Goal: Transaction & Acquisition: Purchase product/service

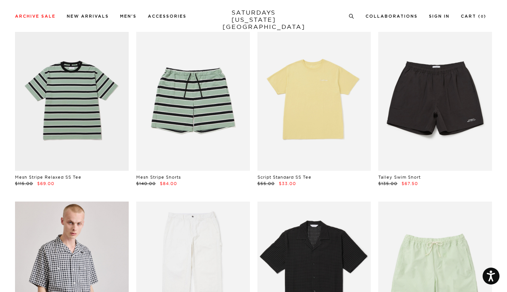
scroll to position [237, 0]
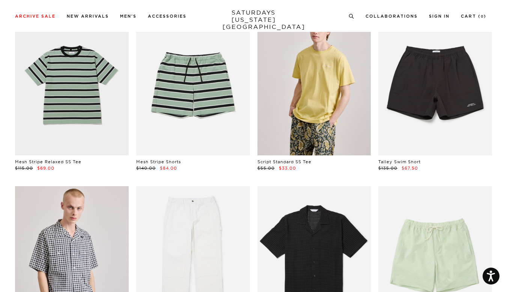
click at [344, 142] on link at bounding box center [315, 85] width 114 height 142
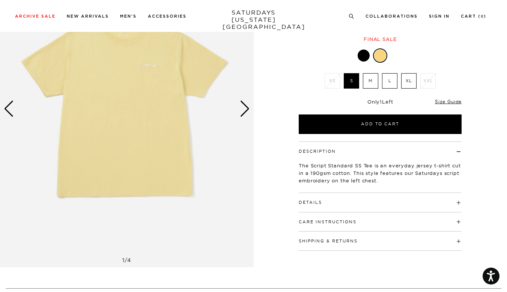
scroll to position [84, 0]
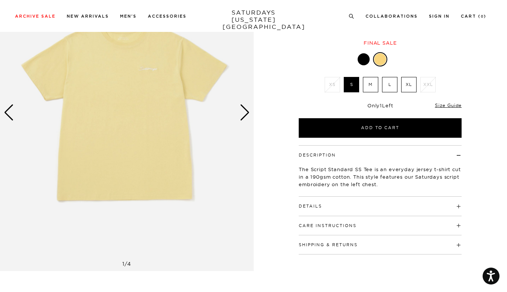
click at [246, 113] on div "Next slide" at bounding box center [245, 112] width 10 height 17
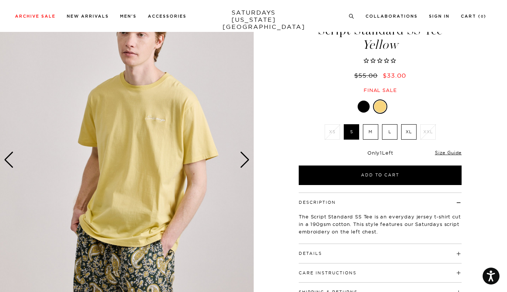
scroll to position [33, 0]
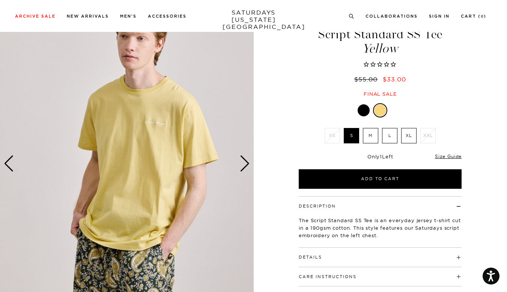
click at [158, 127] on img at bounding box center [127, 163] width 254 height 317
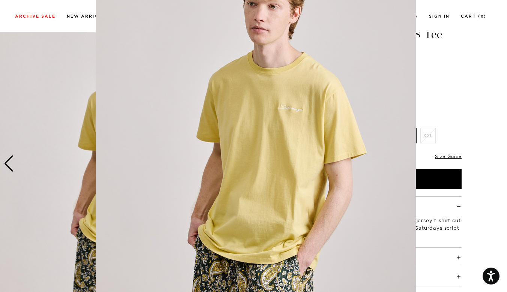
scroll to position [33, 0]
click at [294, 109] on img at bounding box center [256, 159] width 320 height 384
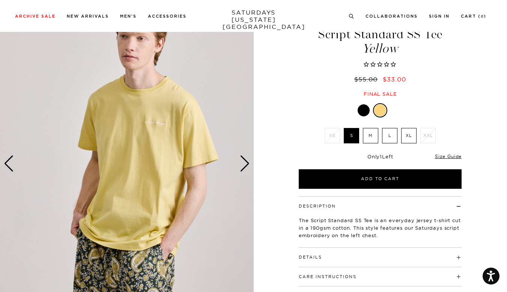
scroll to position [0, 0]
click at [248, 165] on div "Next slide" at bounding box center [245, 163] width 10 height 17
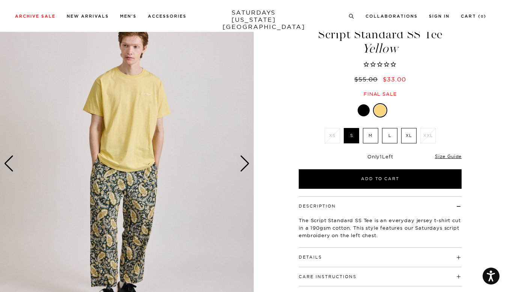
click at [248, 165] on div "Next slide" at bounding box center [245, 163] width 10 height 17
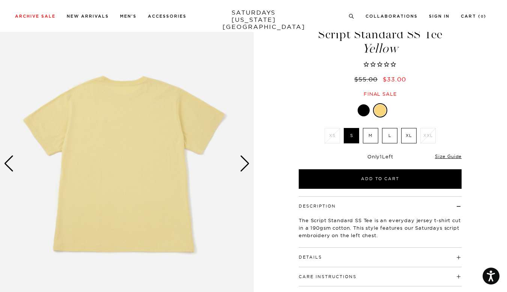
click at [248, 165] on div "Next slide" at bounding box center [245, 163] width 10 height 17
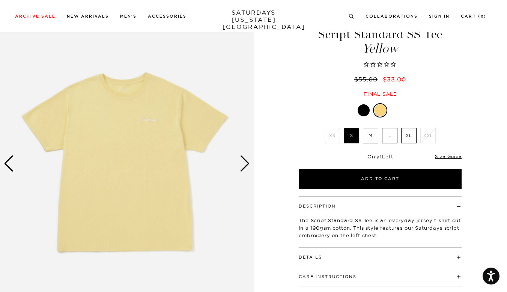
click at [248, 165] on div "Next slide" at bounding box center [245, 163] width 10 height 17
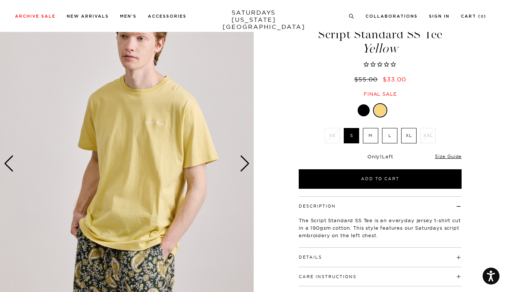
click at [248, 165] on div "Next slide" at bounding box center [245, 163] width 10 height 17
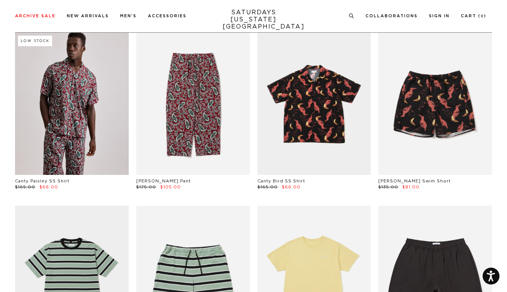
scroll to position [44, 3]
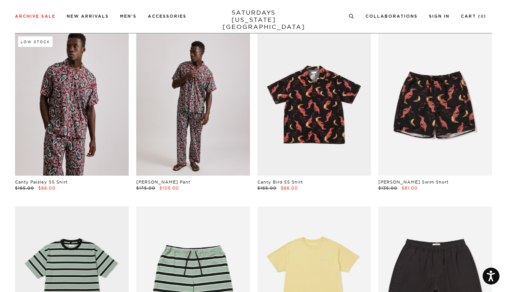
click at [196, 141] on link at bounding box center [193, 104] width 114 height 142
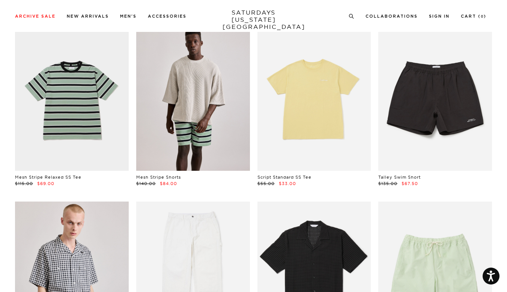
scroll to position [220, 4]
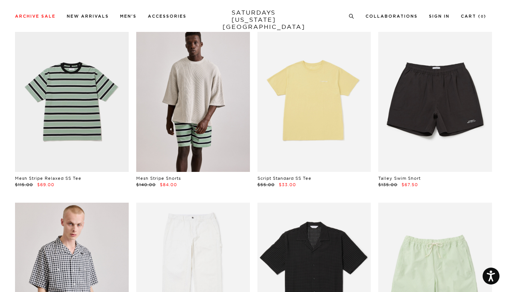
click at [199, 77] on link at bounding box center [193, 101] width 114 height 142
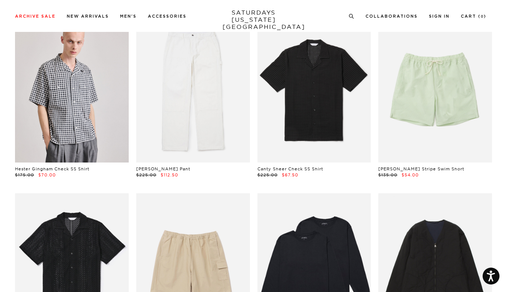
scroll to position [403, 3]
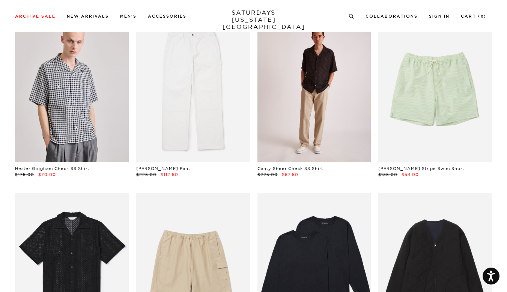
click at [320, 76] on link at bounding box center [315, 91] width 114 height 142
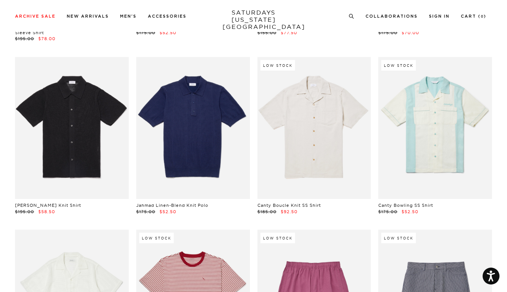
scroll to position [5912, 5]
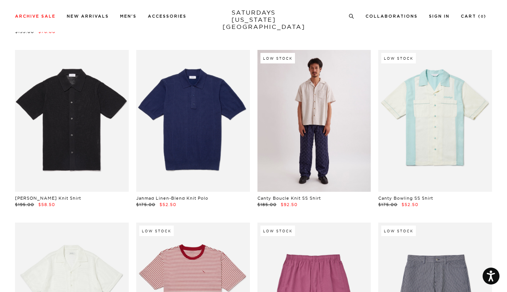
click at [318, 110] on link at bounding box center [315, 121] width 114 height 142
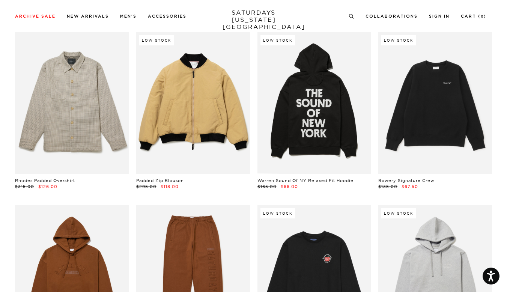
scroll to position [10955, 5]
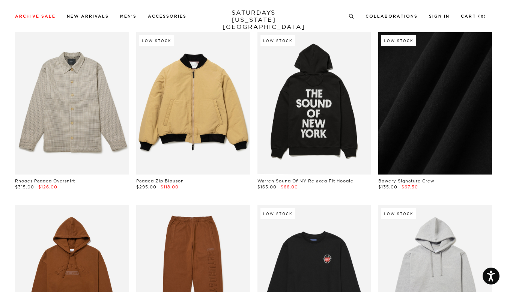
click at [427, 90] on link at bounding box center [435, 103] width 114 height 142
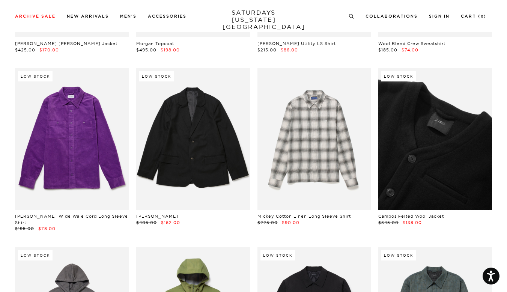
scroll to position [11616, 4]
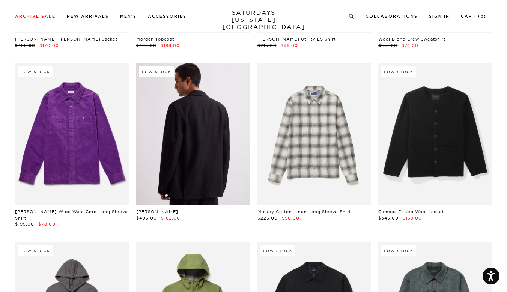
click at [190, 107] on link at bounding box center [193, 134] width 114 height 142
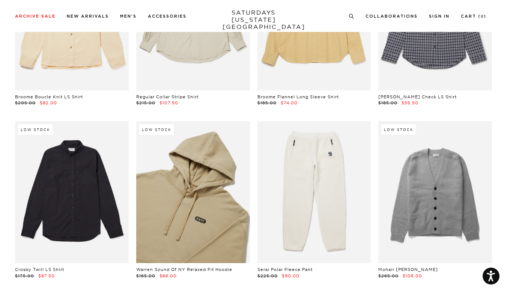
scroll to position [12625, 5]
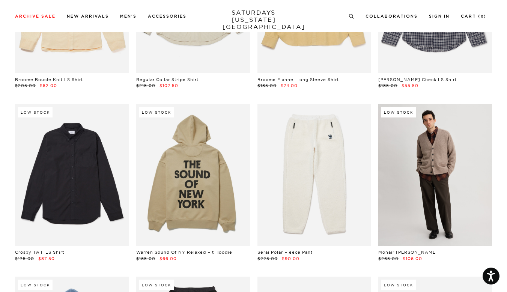
click at [422, 119] on link at bounding box center [435, 175] width 114 height 142
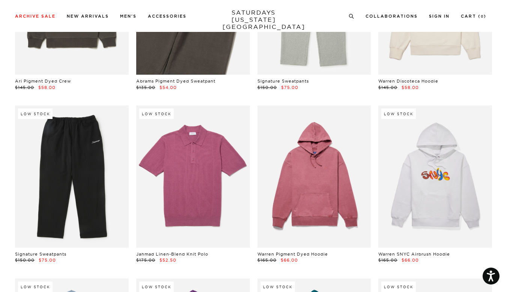
scroll to position [13315, 5]
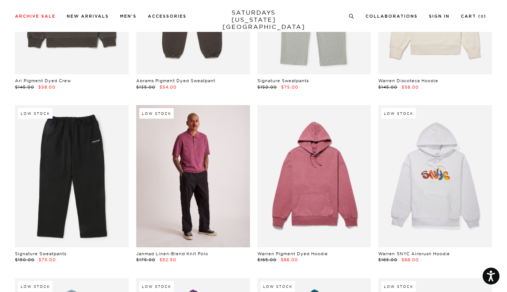
click at [181, 130] on link at bounding box center [193, 176] width 114 height 142
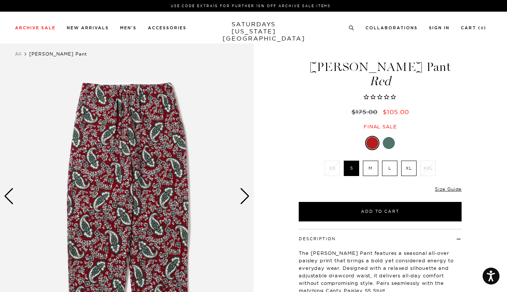
click at [392, 142] on div at bounding box center [389, 143] width 12 height 12
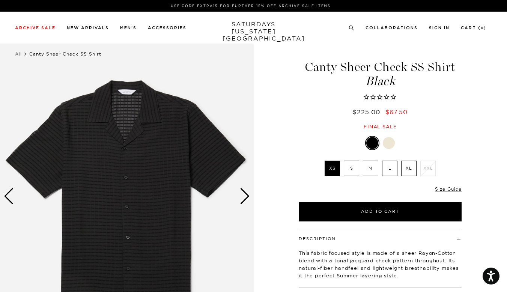
click at [170, 163] on img at bounding box center [127, 196] width 254 height 317
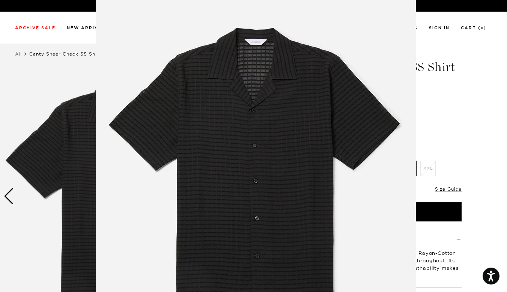
scroll to position [26, 0]
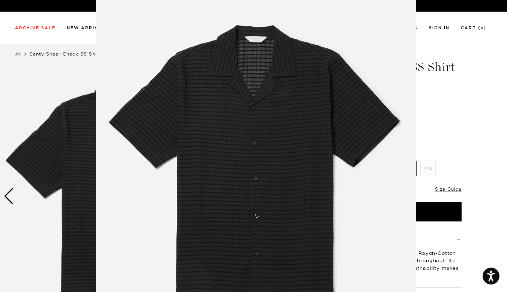
click at [469, 107] on figure at bounding box center [253, 146] width 507 height 292
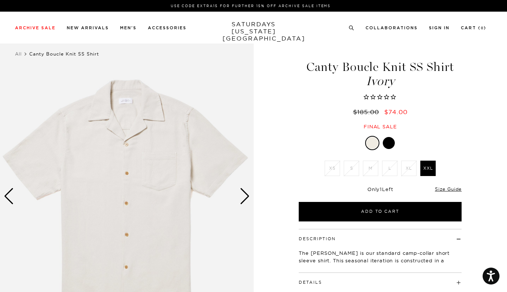
click at [132, 173] on img at bounding box center [127, 196] width 254 height 317
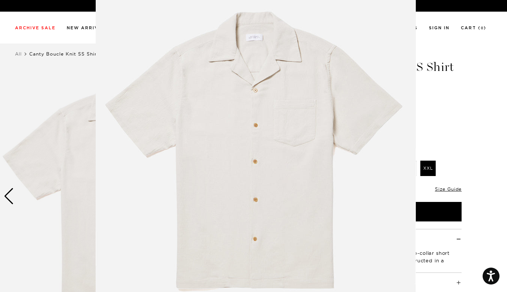
scroll to position [38, 0]
click at [449, 126] on figure at bounding box center [253, 146] width 507 height 292
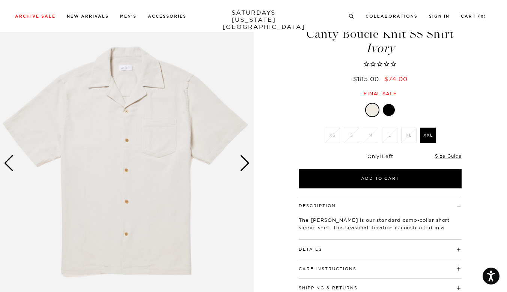
scroll to position [29, 0]
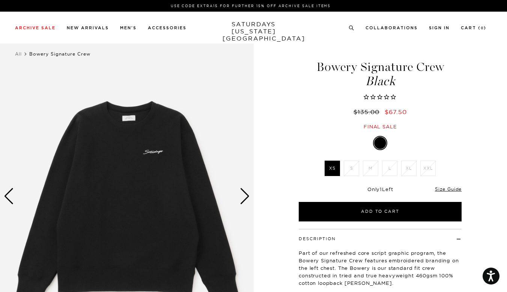
click at [244, 196] on div "Next slide" at bounding box center [245, 196] width 10 height 17
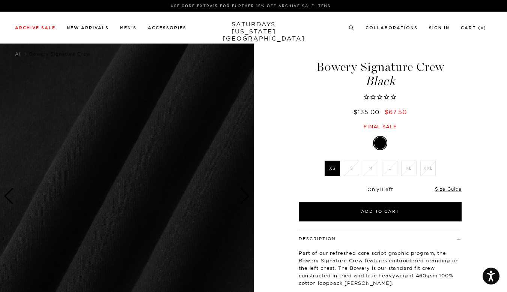
click at [244, 196] on div "Next slide" at bounding box center [245, 196] width 10 height 17
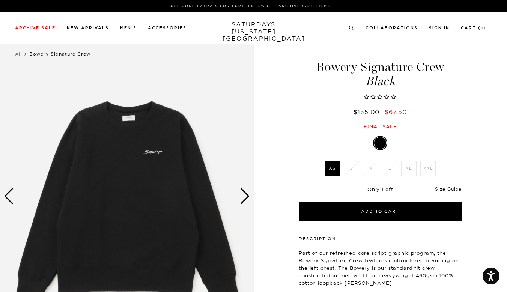
click at [244, 196] on div "Next slide" at bounding box center [245, 196] width 10 height 17
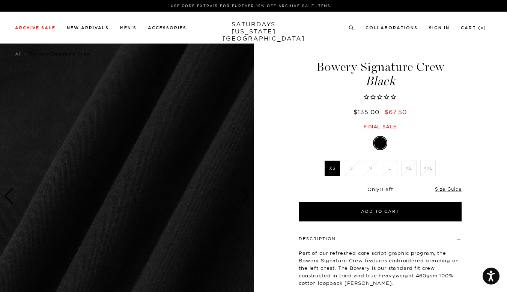
click at [244, 196] on div "Next slide" at bounding box center [245, 196] width 10 height 17
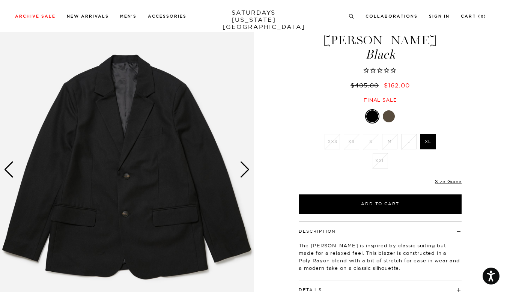
scroll to position [26, 0]
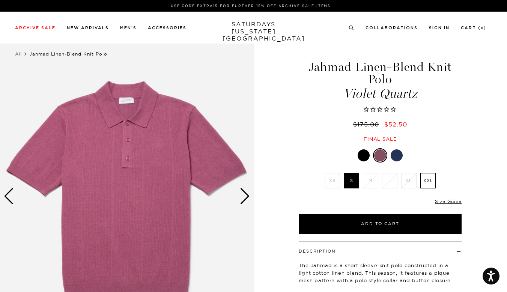
click at [247, 194] on div "Next slide" at bounding box center [245, 196] width 10 height 17
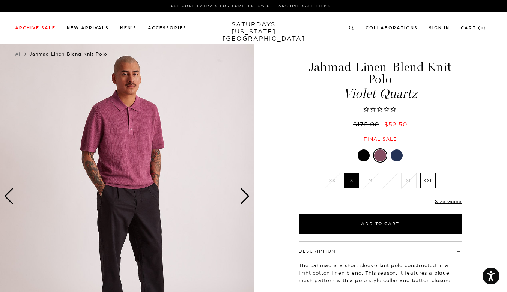
click at [247, 194] on div "Next slide" at bounding box center [245, 196] width 10 height 17
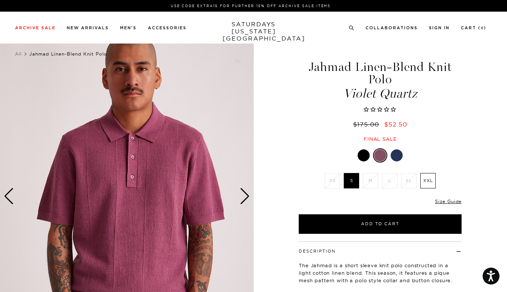
click at [247, 194] on div "Next slide" at bounding box center [245, 196] width 10 height 17
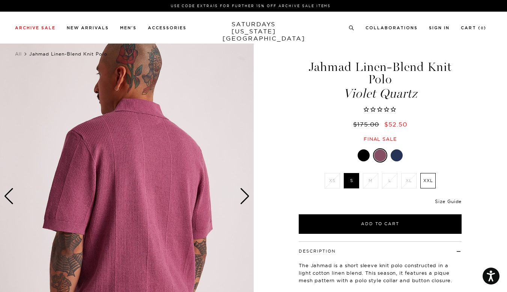
click at [448, 200] on link "Size Guide" at bounding box center [448, 202] width 27 height 6
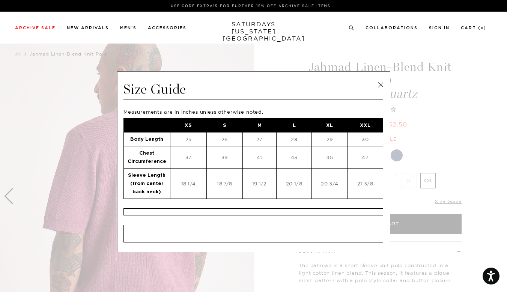
click at [378, 84] on link at bounding box center [380, 84] width 11 height 11
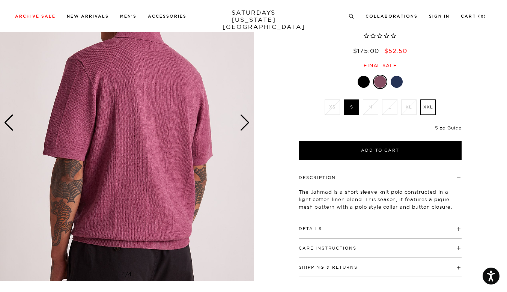
scroll to position [86, 0]
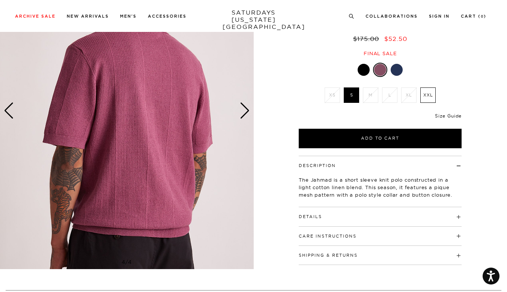
click at [451, 115] on link "Size Guide" at bounding box center [448, 116] width 27 height 6
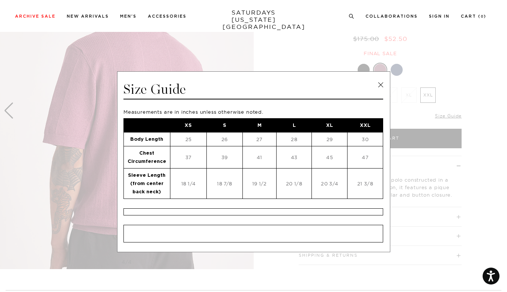
click at [377, 84] on link at bounding box center [380, 84] width 11 height 11
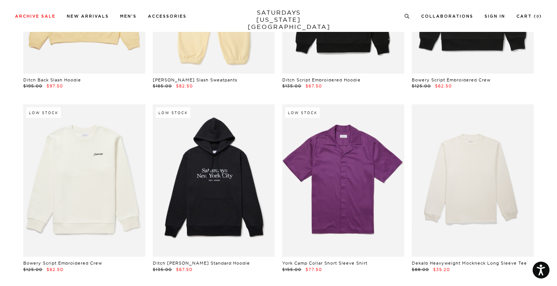
scroll to position [7872, 0]
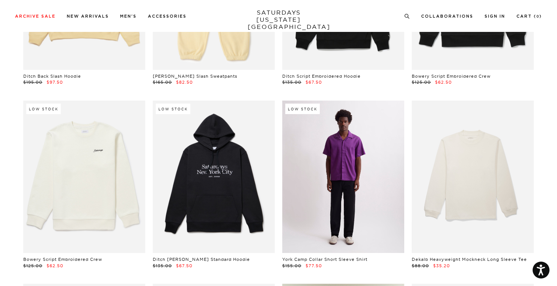
click at [348, 136] on link at bounding box center [343, 177] width 122 height 152
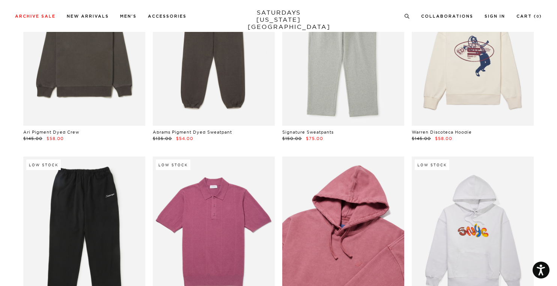
scroll to position [14067, 0]
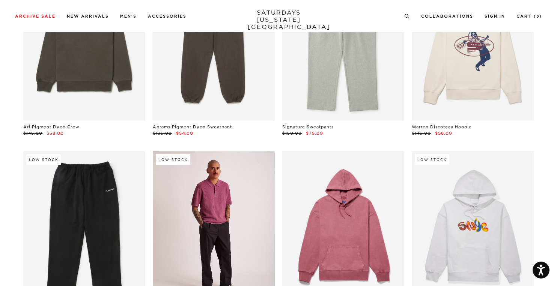
click at [251, 180] on link at bounding box center [214, 227] width 122 height 152
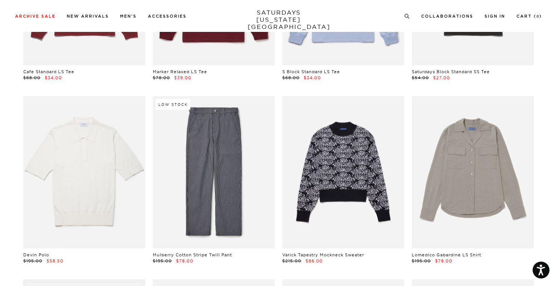
scroll to position [15043, 2]
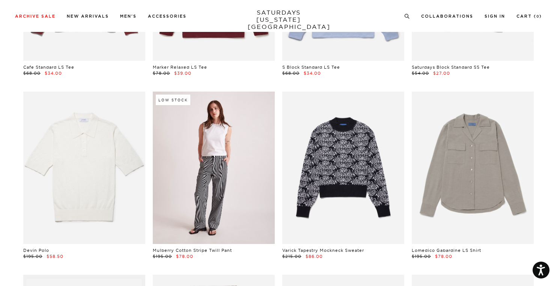
click at [201, 97] on link at bounding box center [214, 168] width 122 height 152
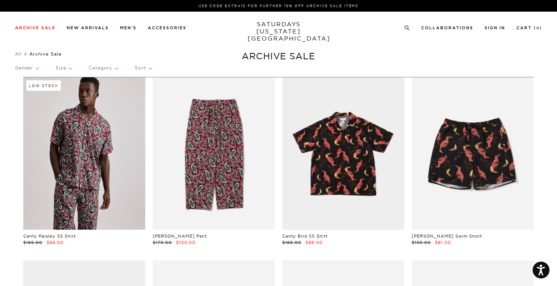
scroll to position [0, 3]
click at [109, 68] on p "Category" at bounding box center [103, 67] width 29 height 17
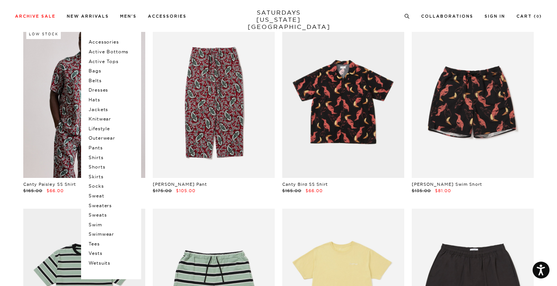
scroll to position [56, 3]
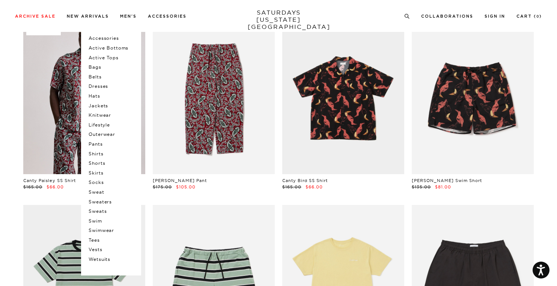
click at [111, 21] on div "Archive Sale Men's Tees Shirts Shorts Swim Knitwear Pants Sweats Women's" at bounding box center [278, 16] width 557 height 32
click at [103, 15] on link "New Arrivals" at bounding box center [88, 16] width 42 height 4
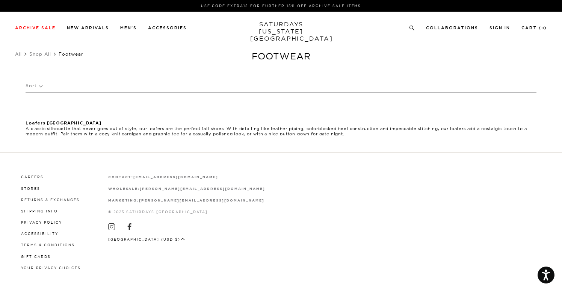
click at [45, 121] on strong "Loafers [GEOGRAPHIC_DATA]" at bounding box center [64, 123] width 76 height 4
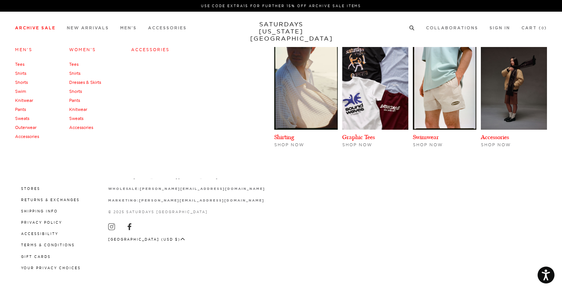
click at [35, 134] on link "Accessories" at bounding box center [27, 136] width 24 height 5
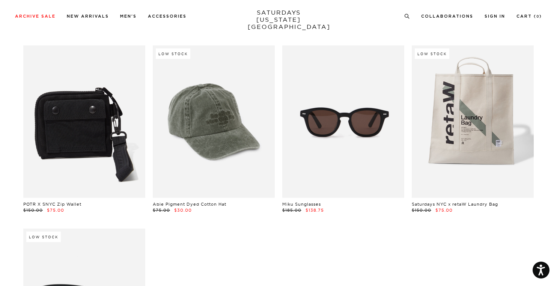
scroll to position [377, 3]
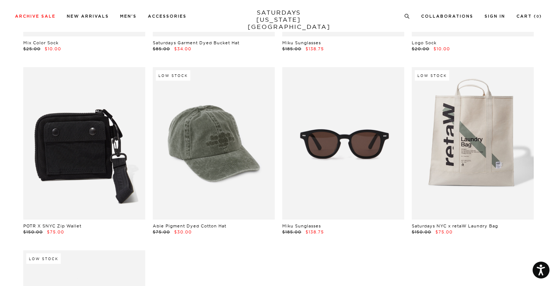
click at [64, 164] on link at bounding box center [84, 143] width 122 height 152
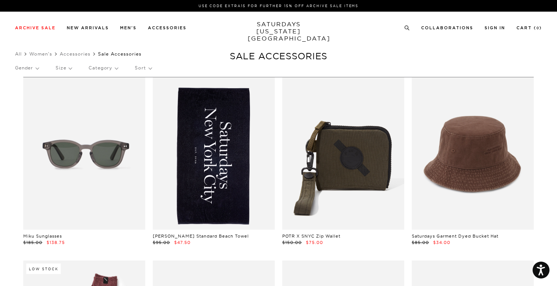
scroll to position [0, 4]
click at [91, 28] on link "New Arrivals" at bounding box center [88, 28] width 42 height 4
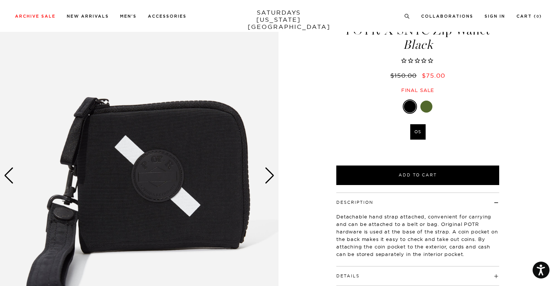
scroll to position [34, 0]
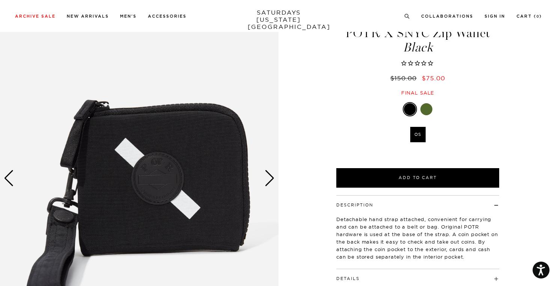
click at [270, 175] on div "Next slide" at bounding box center [270, 178] width 10 height 17
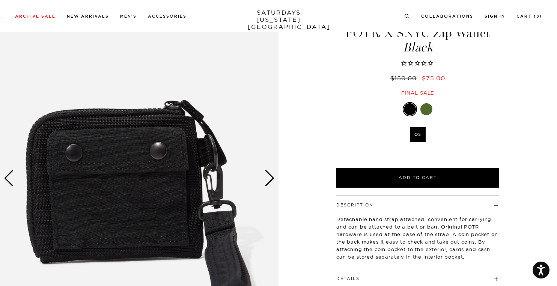
click at [270, 175] on div "Next slide" at bounding box center [270, 178] width 10 height 17
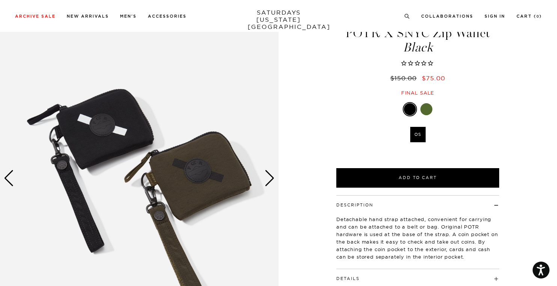
click at [270, 175] on div "Next slide" at bounding box center [270, 178] width 10 height 17
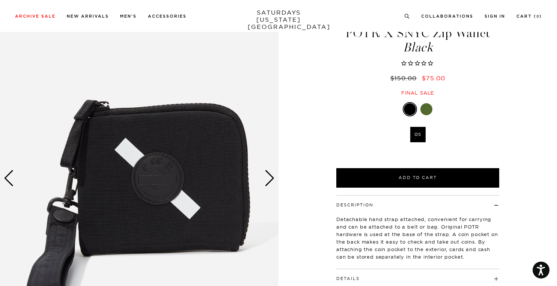
click at [270, 175] on div "Next slide" at bounding box center [270, 178] width 10 height 17
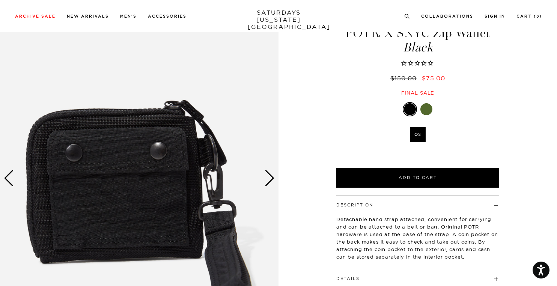
click at [270, 175] on div "Next slide" at bounding box center [270, 178] width 10 height 17
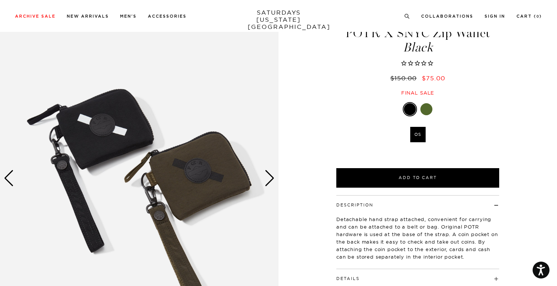
click at [270, 175] on div "Next slide" at bounding box center [270, 178] width 10 height 17
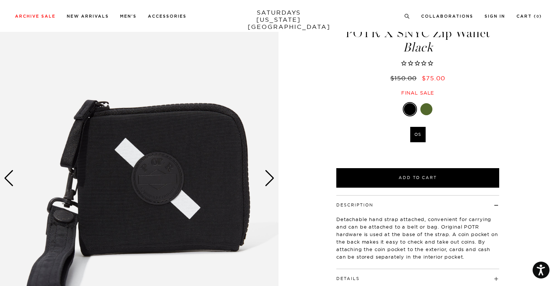
click at [270, 175] on div "Next slide" at bounding box center [270, 178] width 10 height 17
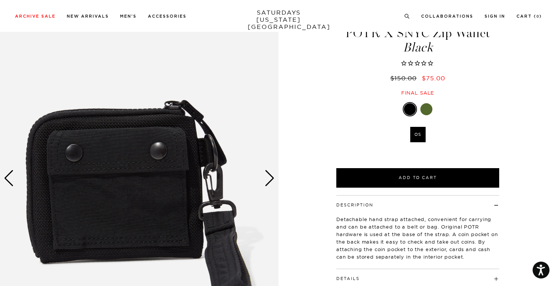
click at [270, 175] on div "Next slide" at bounding box center [270, 178] width 10 height 17
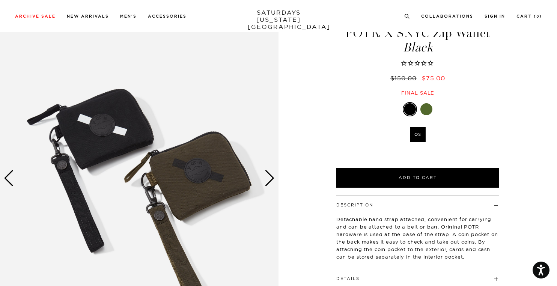
click at [270, 175] on div "Next slide" at bounding box center [270, 178] width 10 height 17
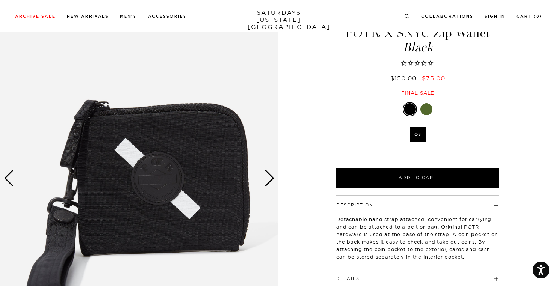
click at [270, 175] on div "Next slide" at bounding box center [270, 178] width 10 height 17
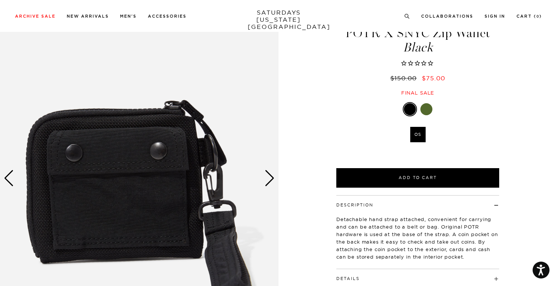
click at [270, 175] on div "Next slide" at bounding box center [270, 178] width 10 height 17
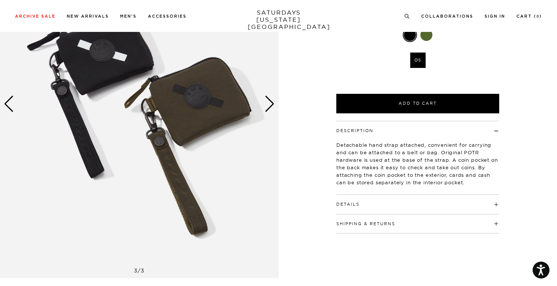
scroll to position [109, 0]
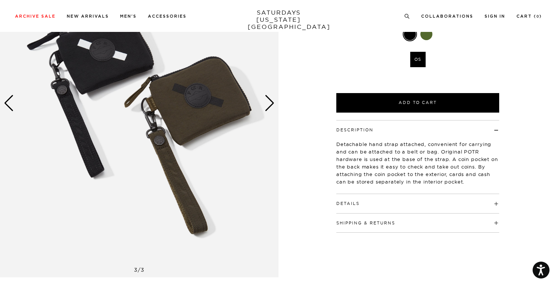
click at [353, 203] on button "Details" at bounding box center [347, 204] width 23 height 4
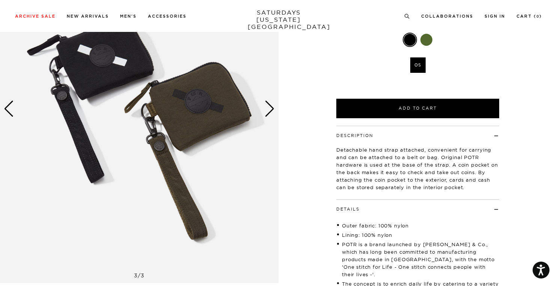
scroll to position [103, 0]
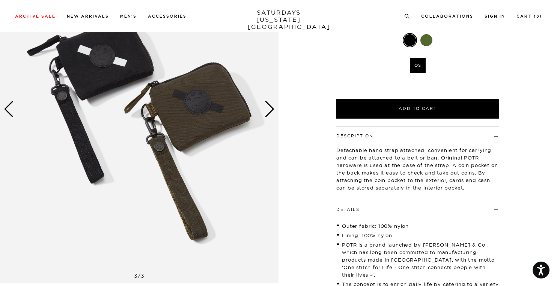
click at [205, 104] on img at bounding box center [139, 109] width 279 height 348
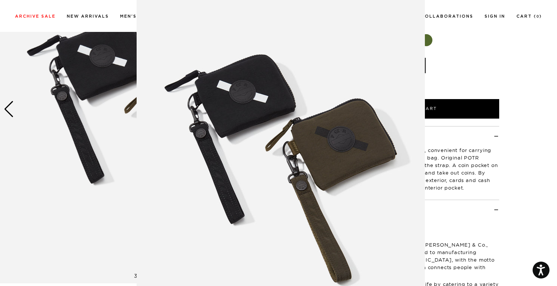
scroll to position [46, 0]
click at [326, 143] on img at bounding box center [281, 146] width 288 height 384
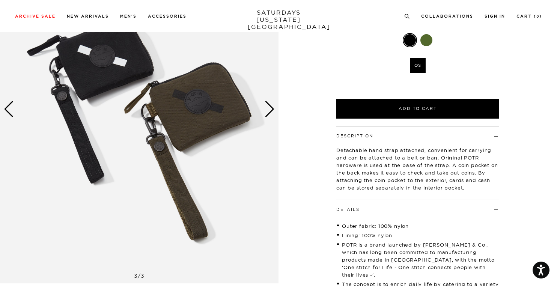
scroll to position [0, 0]
click at [208, 105] on img at bounding box center [139, 109] width 279 height 348
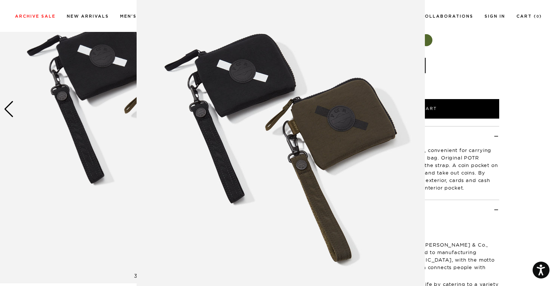
scroll to position [66, 0]
click at [408, 208] on img at bounding box center [281, 126] width 288 height 384
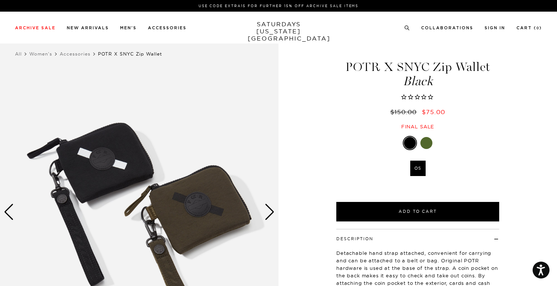
scroll to position [0, 0]
click at [426, 142] on div at bounding box center [427, 143] width 12 height 12
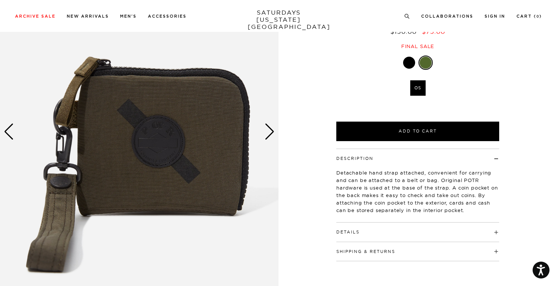
scroll to position [87, 0]
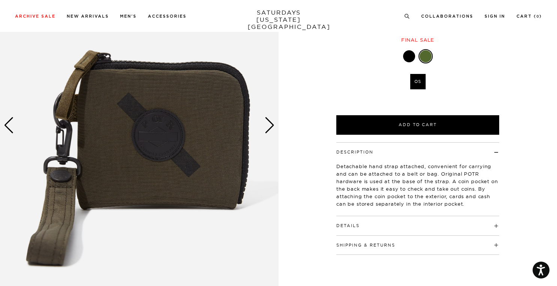
click at [163, 134] on img at bounding box center [139, 125] width 279 height 348
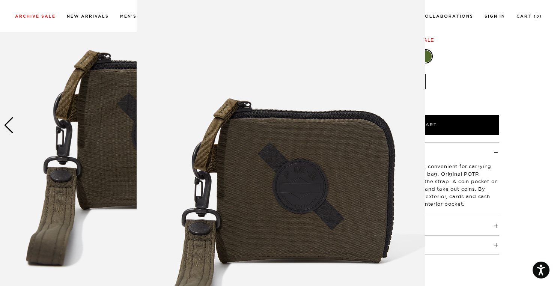
scroll to position [15, 0]
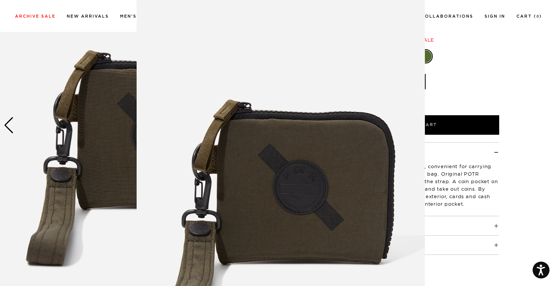
click at [339, 38] on img at bounding box center [281, 177] width 288 height 384
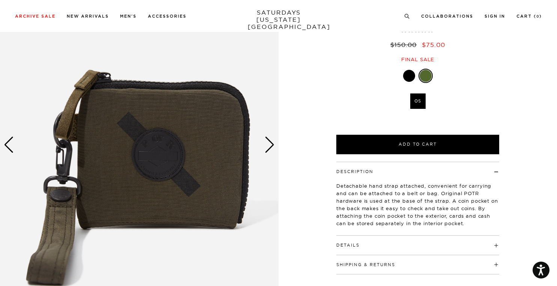
scroll to position [67, 1]
click at [271, 143] on div "Next slide" at bounding box center [270, 145] width 10 height 17
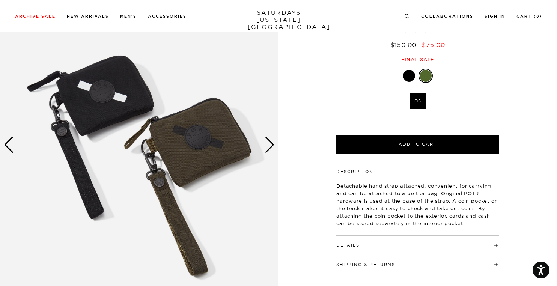
click at [271, 143] on div "Next slide" at bounding box center [270, 145] width 10 height 17
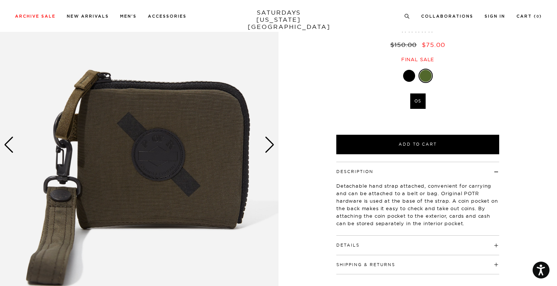
click at [271, 143] on div "Next slide" at bounding box center [270, 145] width 10 height 17
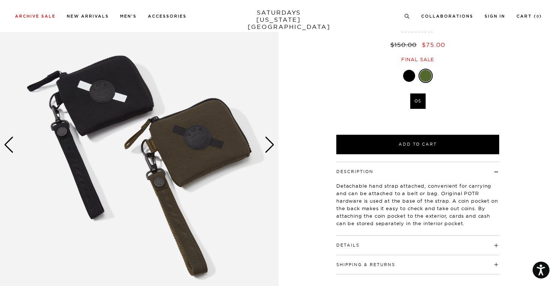
click at [271, 143] on div "Next slide" at bounding box center [270, 145] width 10 height 17
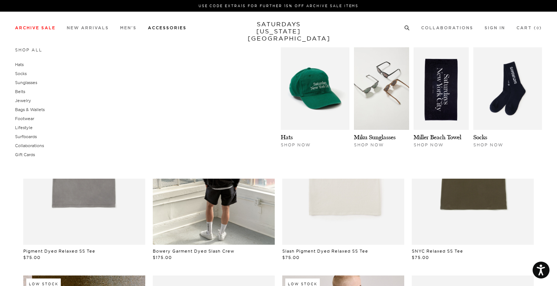
click at [172, 30] on link "Accessories" at bounding box center [167, 28] width 39 height 4
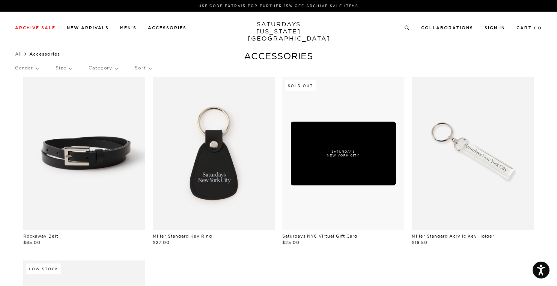
scroll to position [0, 1]
click at [98, 28] on link "New Arrivals" at bounding box center [88, 28] width 42 height 4
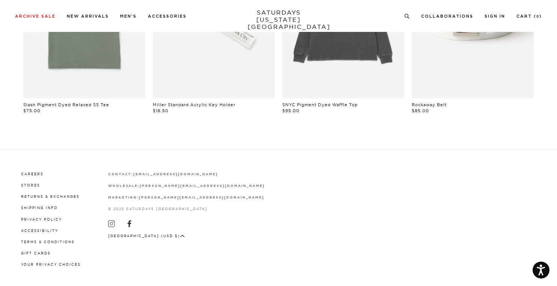
scroll to position [696, 2]
